Goal: Task Accomplishment & Management: Manage account settings

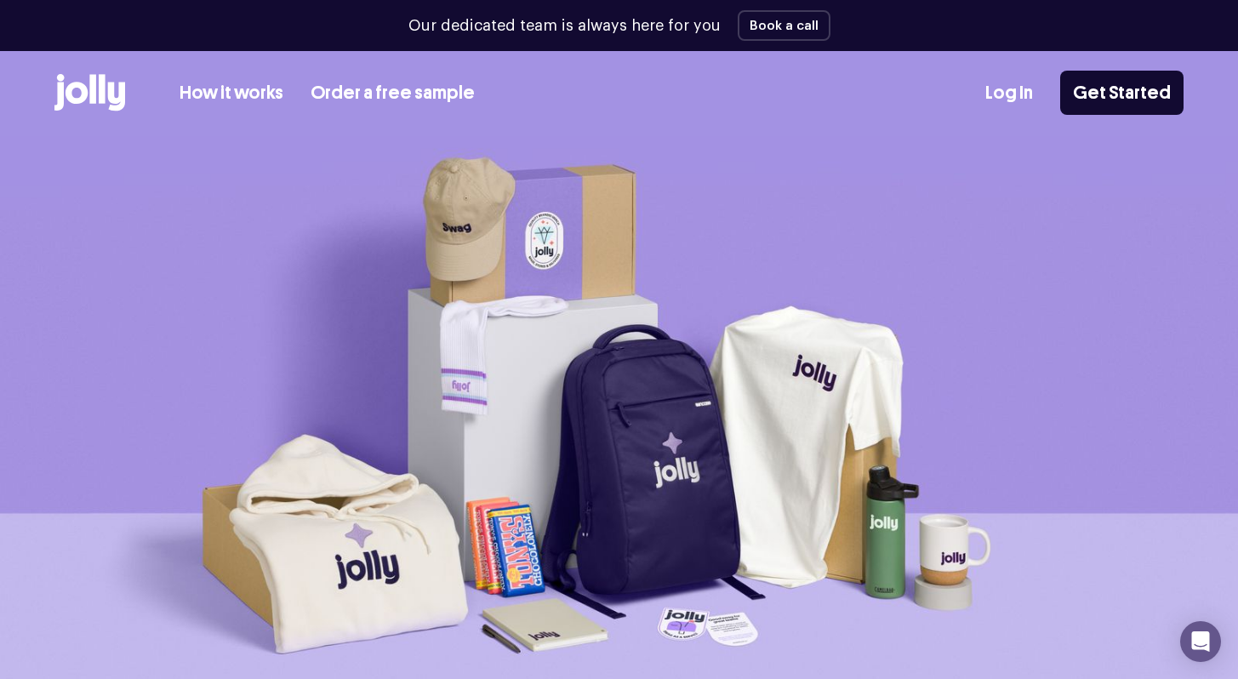
click at [1020, 100] on link "Log In" at bounding box center [1010, 93] width 48 height 28
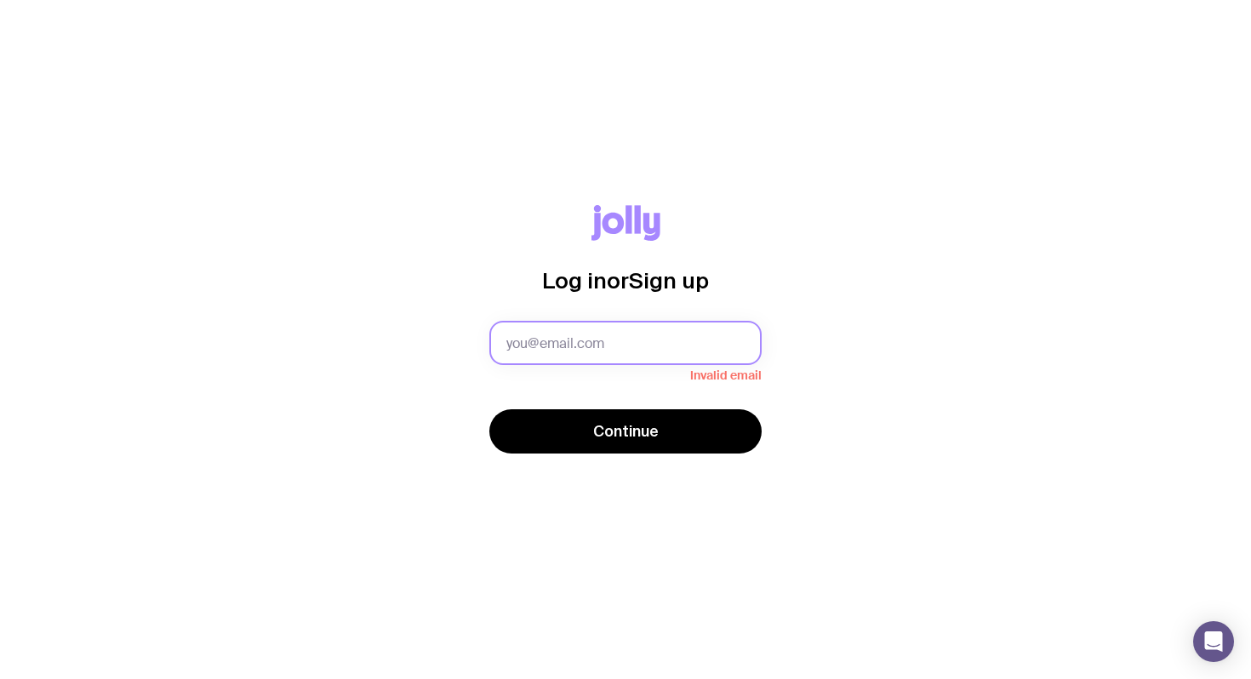
type input "david@clipboard.app"
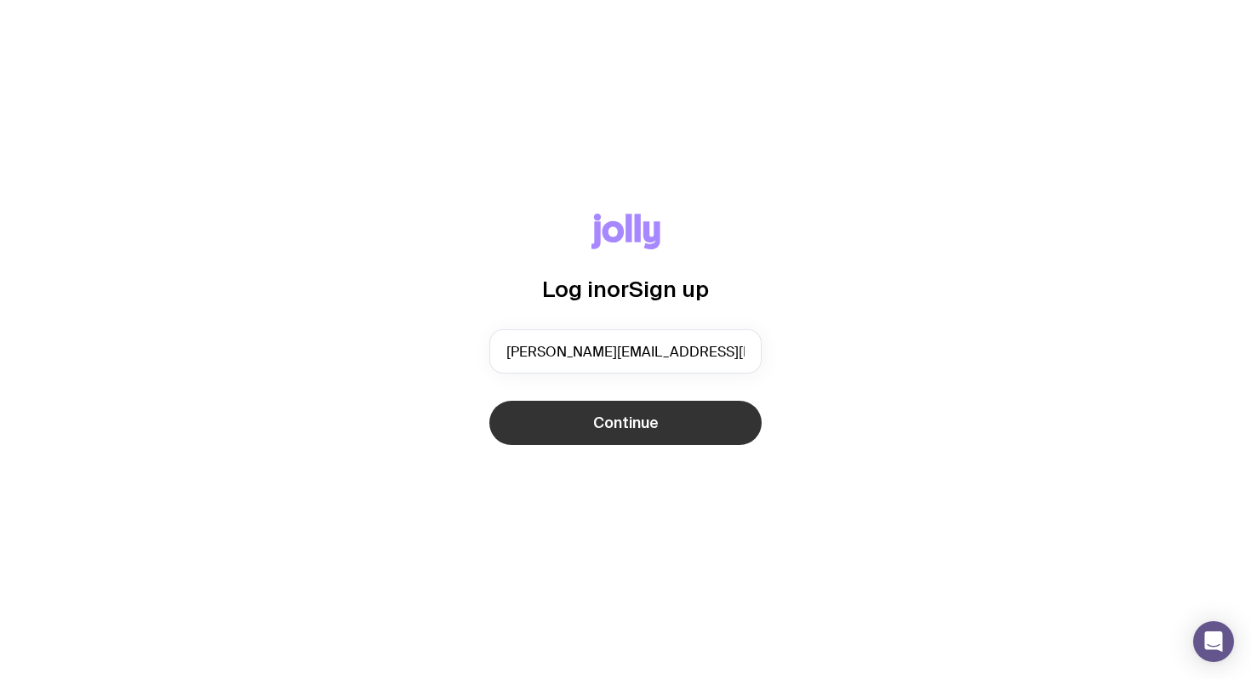
click at [616, 416] on span "Continue" at bounding box center [626, 423] width 66 height 20
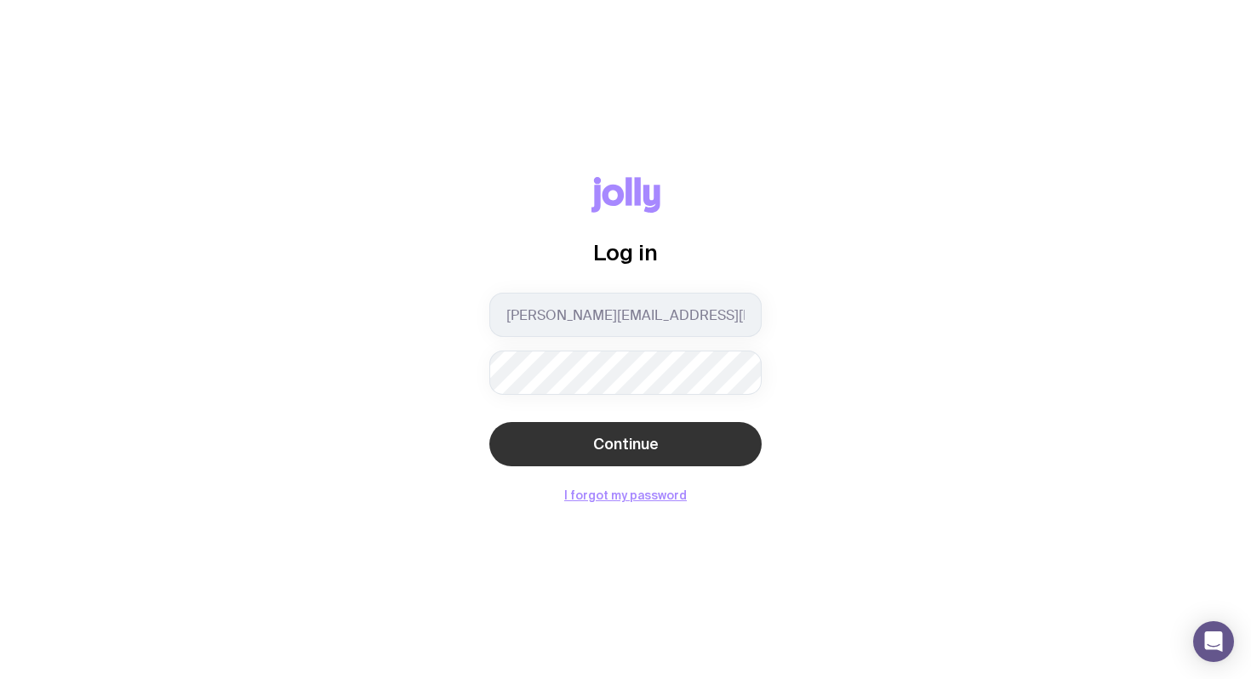
click at [619, 437] on span "Continue" at bounding box center [626, 444] width 66 height 20
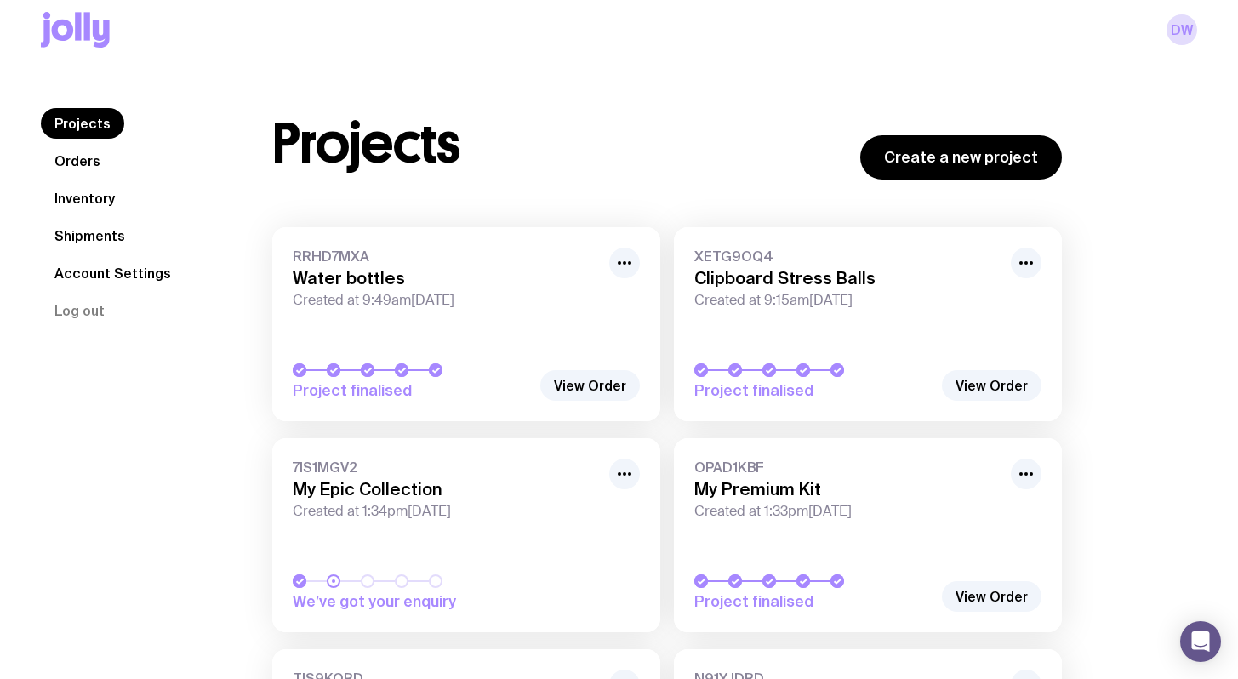
click at [101, 226] on link "Shipments" at bounding box center [90, 235] width 98 height 31
